Goal: Navigation & Orientation: Find specific page/section

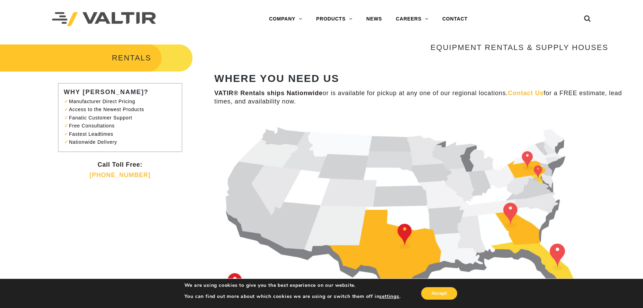
click at [201, 216] on div "RENTALS WHY VALTIR? Manufacturer Direct Pricing Access to the Newest Products F…" at bounding box center [321, 208] width 643 height 331
click at [343, 34] on link "BARRICADES" at bounding box center [352, 33] width 87 height 14
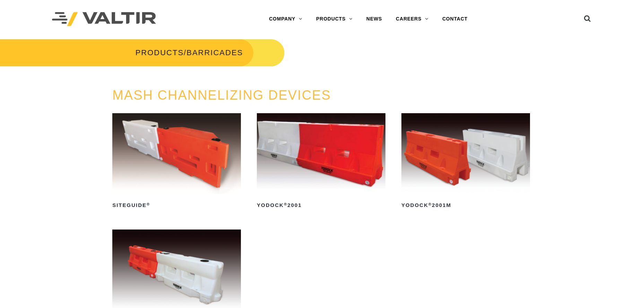
click at [333, 18] on link "PRODUCTS" at bounding box center [334, 19] width 50 height 14
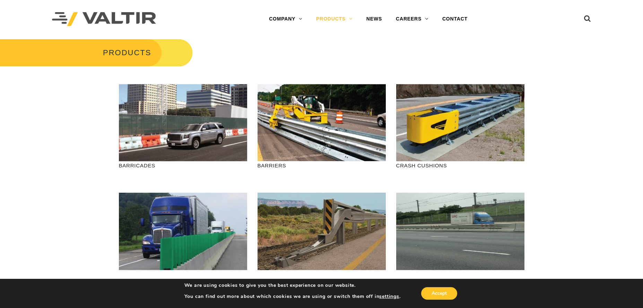
click at [338, 100] on link "GATES" at bounding box center [352, 102] width 87 height 14
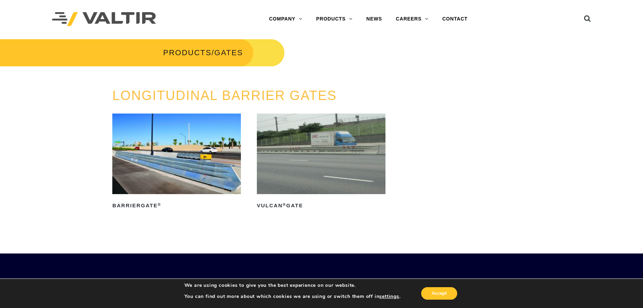
click at [340, 76] on link "DELINEATORS" at bounding box center [352, 75] width 87 height 14
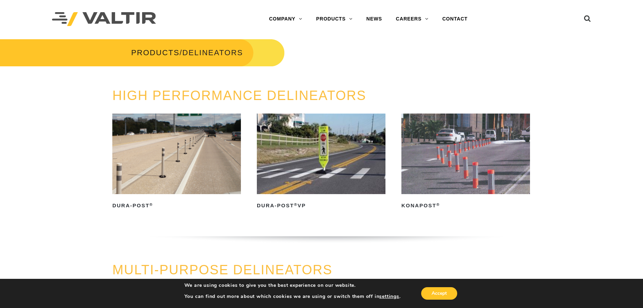
click at [342, 102] on link "GATES" at bounding box center [352, 102] width 87 height 14
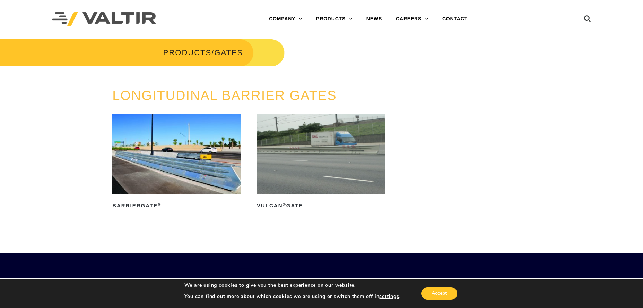
click at [502, 153] on ul "BarrierGate ® Read more Vulcan ® Gate Read more" at bounding box center [321, 171] width 419 height 116
